Goal: Task Accomplishment & Management: Manage account settings

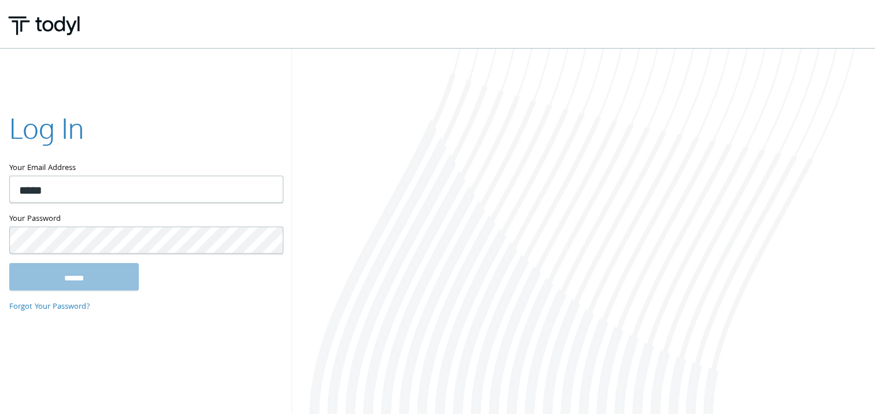
type input "**********"
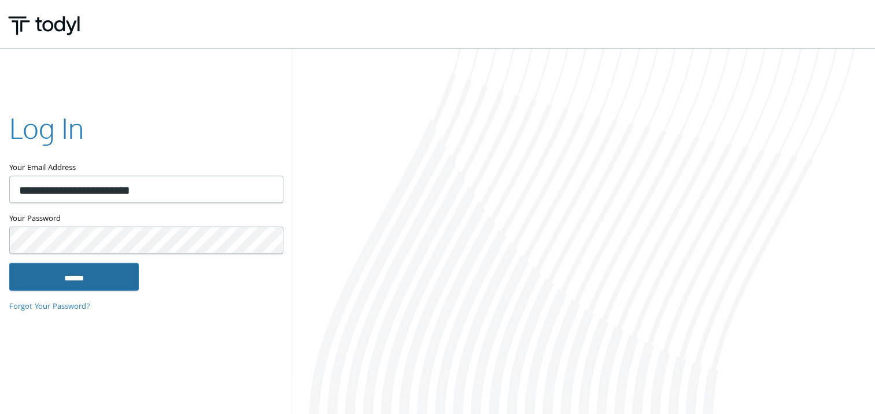
click at [84, 281] on input "******" at bounding box center [73, 276] width 129 height 28
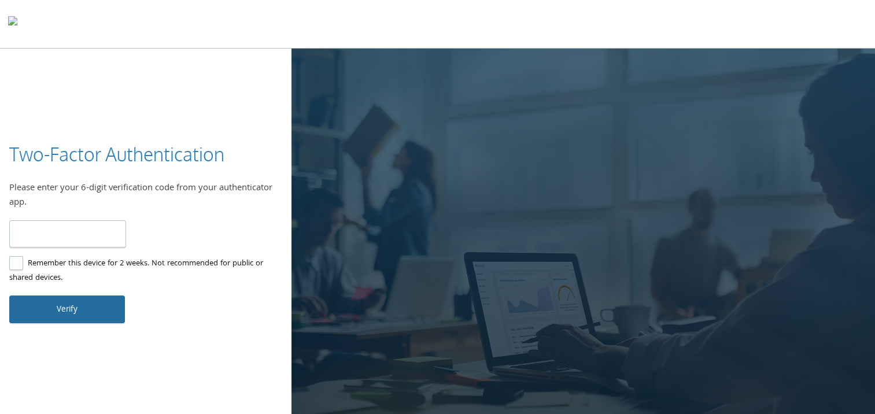
type input "******"
click at [62, 303] on button "Verify" at bounding box center [67, 309] width 116 height 28
